Goal: Task Accomplishment & Management: Manage account settings

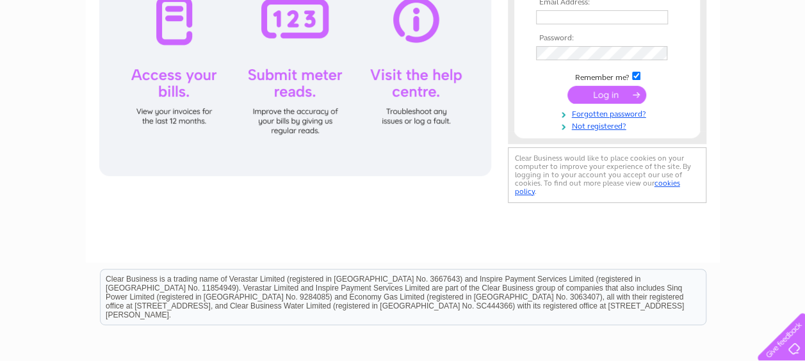
scroll to position [64, 0]
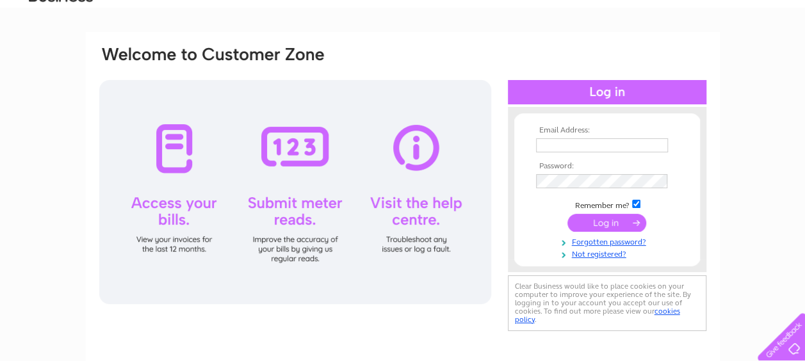
click at [607, 147] on input "text" at bounding box center [602, 145] width 132 height 14
paste input "[EMAIL_ADDRESS][DOMAIN_NAME]"
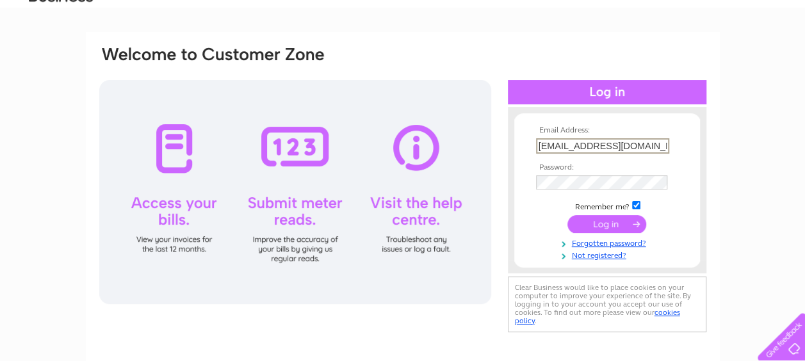
scroll to position [0, 17]
type input "[EMAIL_ADDRESS][DOMAIN_NAME]"
click at [680, 190] on td at bounding box center [607, 182] width 149 height 22
click at [620, 221] on input "submit" at bounding box center [606, 223] width 79 height 18
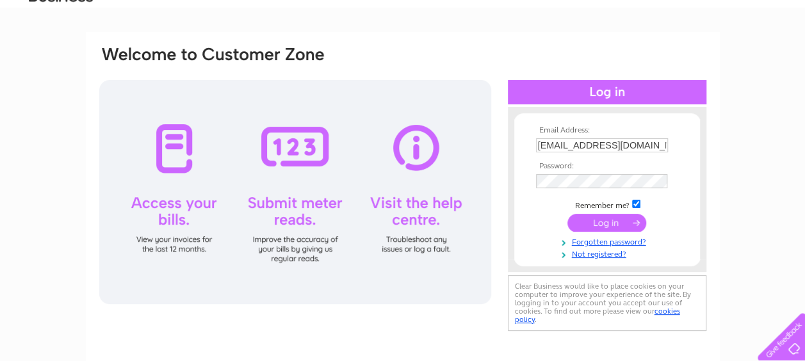
click at [613, 223] on input "submit" at bounding box center [606, 223] width 79 height 18
click at [671, 198] on td "Remember me?" at bounding box center [607, 204] width 149 height 13
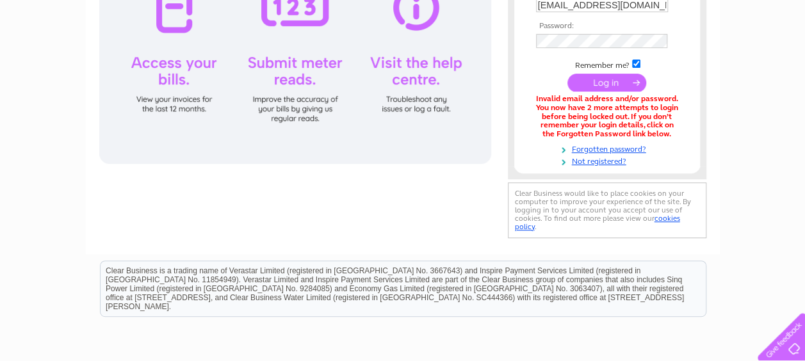
scroll to position [128, 0]
